Goal: Task Accomplishment & Management: Complete application form

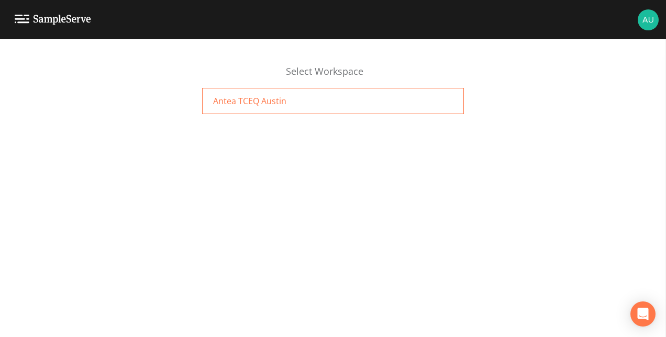
click at [296, 111] on div "Antea TCEQ Austin" at bounding box center [333, 101] width 262 height 26
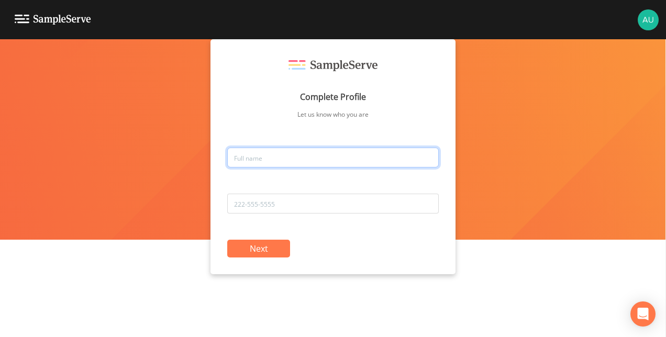
click at [297, 162] on input "text" at bounding box center [332, 158] width 211 height 20
type input "Autumn Castaneda"
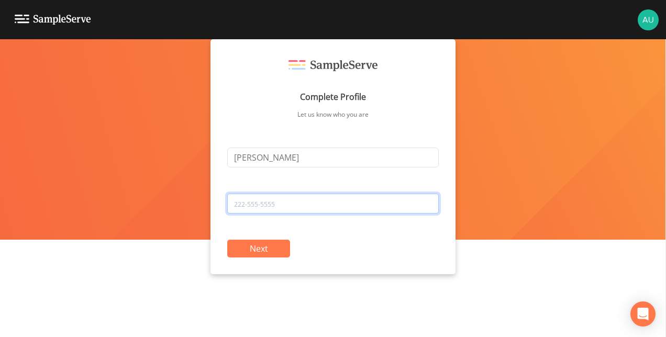
click at [304, 206] on input "tel" at bounding box center [332, 204] width 211 height 20
type input "2108374727"
click at [271, 253] on button "Next" at bounding box center [258, 249] width 63 height 18
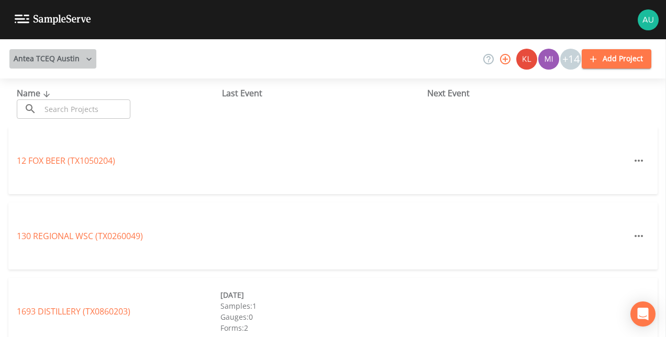
click at [62, 60] on button "Antea TCEQ Austin" at bounding box center [52, 58] width 87 height 19
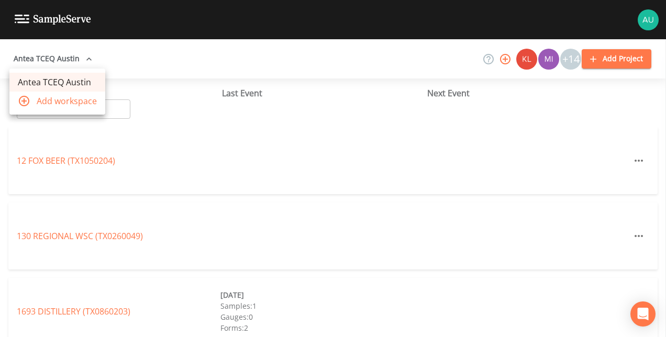
click at [190, 54] on div at bounding box center [333, 168] width 666 height 337
